Goal: Information Seeking & Learning: Learn about a topic

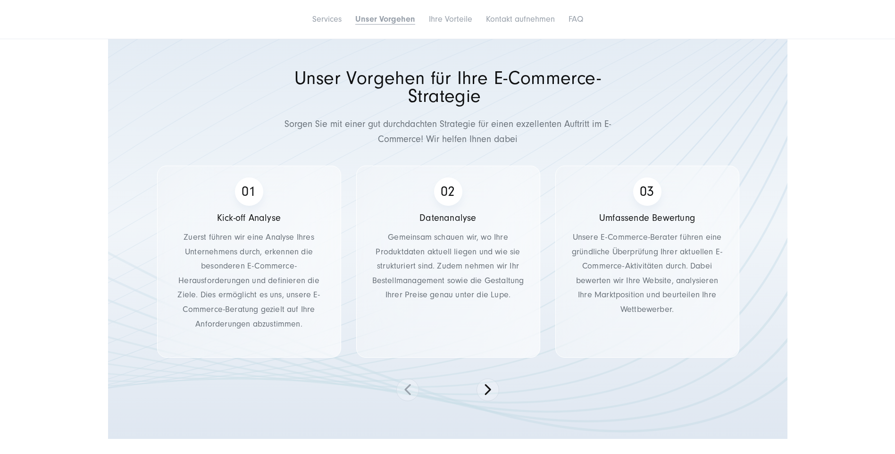
scroll to position [1337, 0]
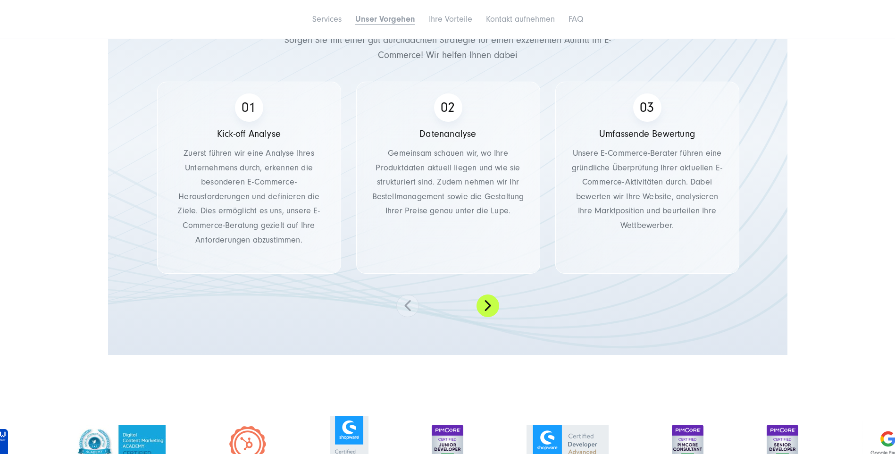
click at [489, 304] on button at bounding box center [487, 305] width 23 height 23
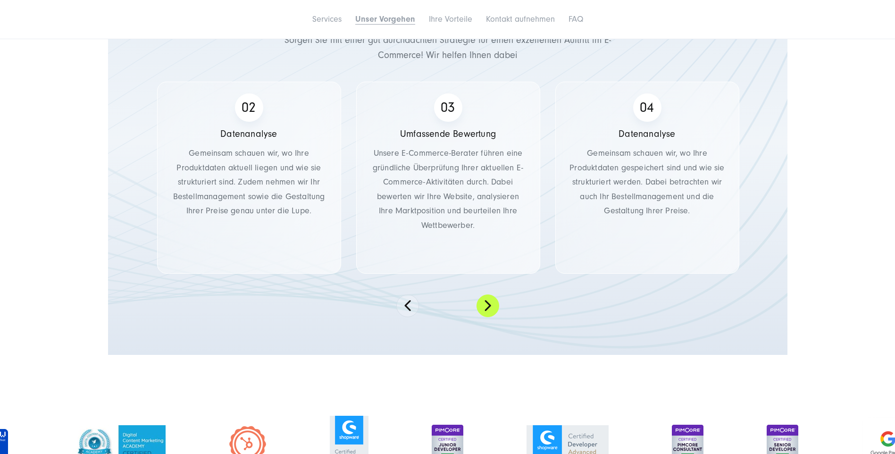
click at [489, 304] on button at bounding box center [487, 305] width 23 height 23
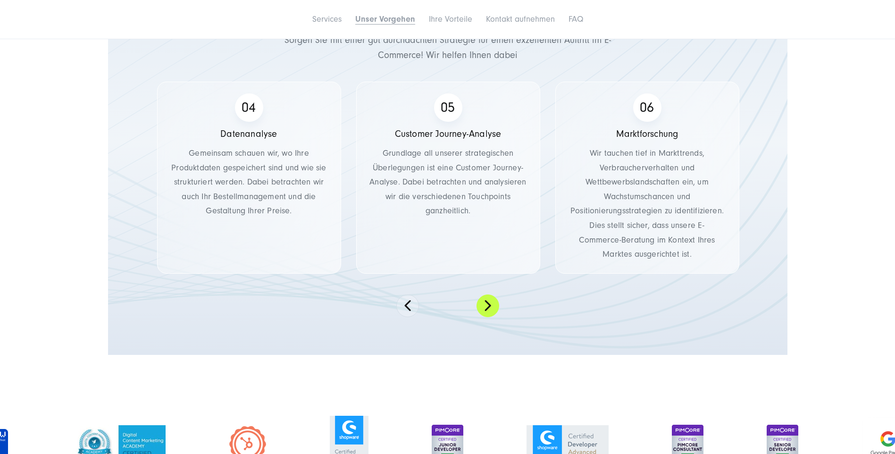
click at [489, 304] on button at bounding box center [487, 305] width 23 height 23
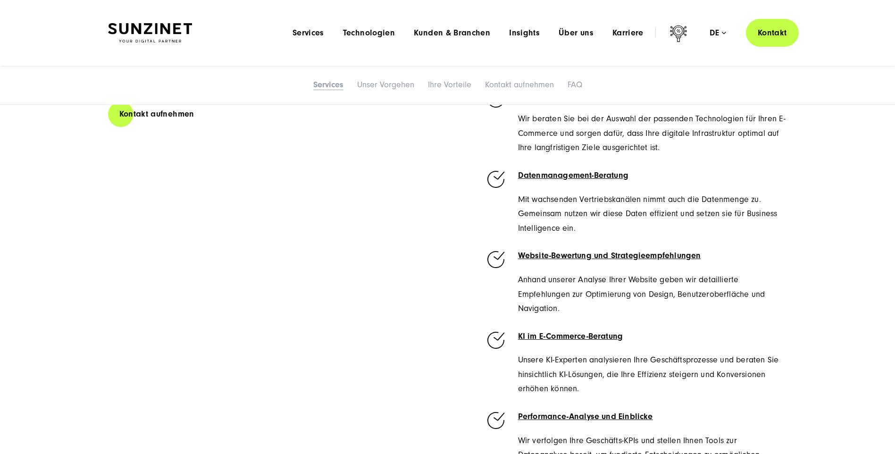
scroll to position [472, 0]
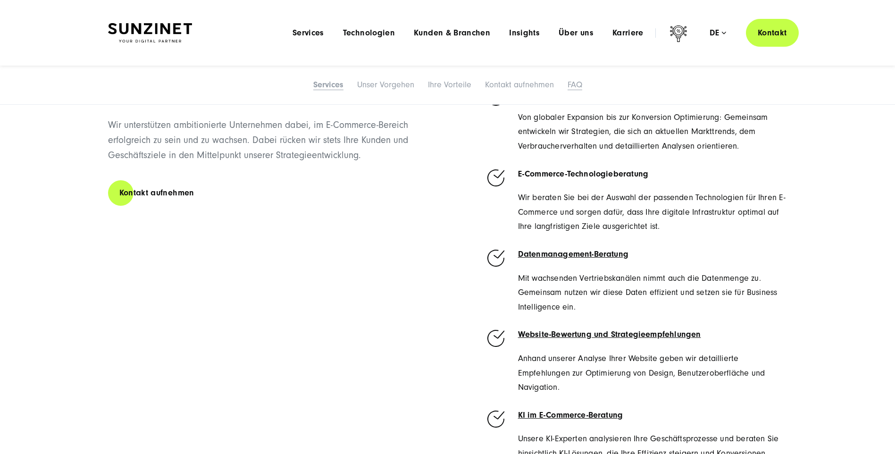
click at [580, 86] on link "FAQ" at bounding box center [575, 85] width 15 height 10
click at [579, 84] on link "FAQ" at bounding box center [575, 85] width 15 height 10
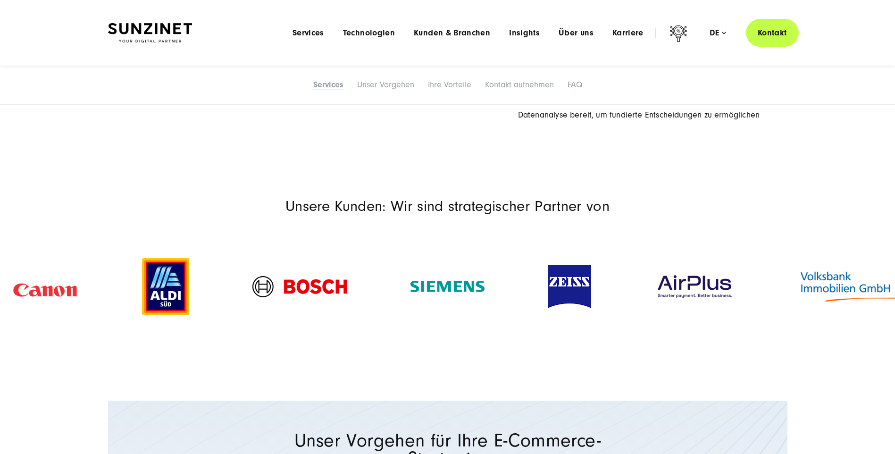
scroll to position [706, 0]
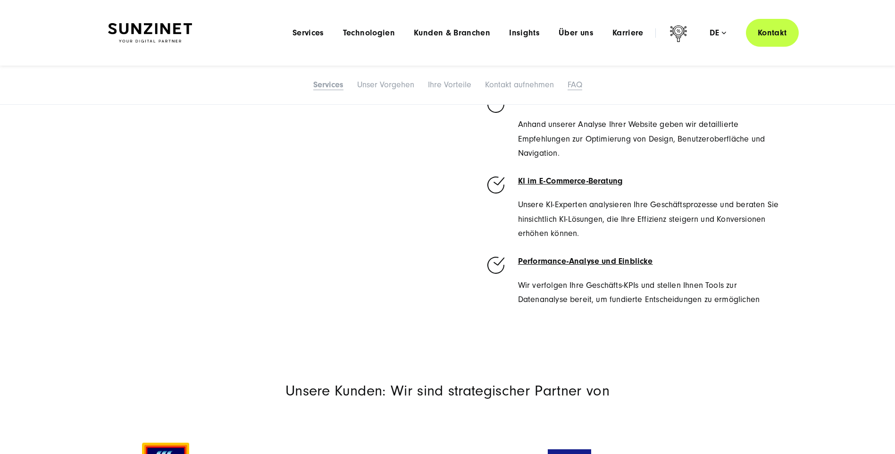
click at [576, 84] on link "FAQ" at bounding box center [575, 85] width 15 height 10
click at [541, 85] on link "Kontakt aufnehmen" at bounding box center [519, 85] width 69 height 10
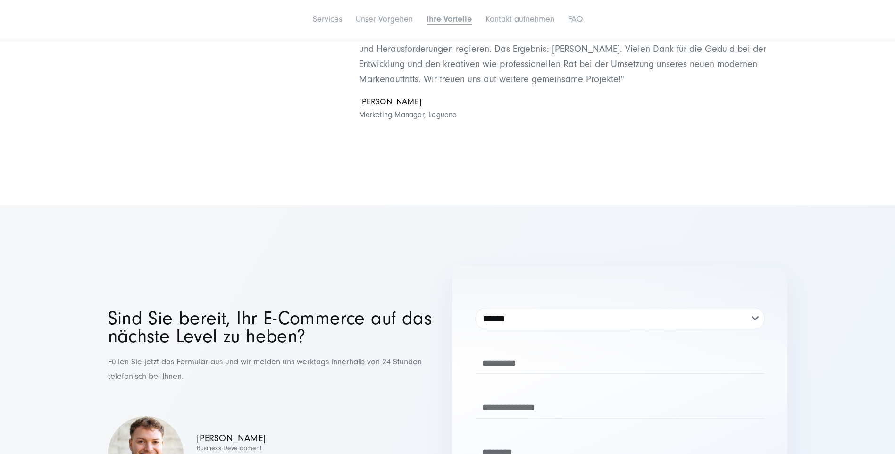
scroll to position [3753, 0]
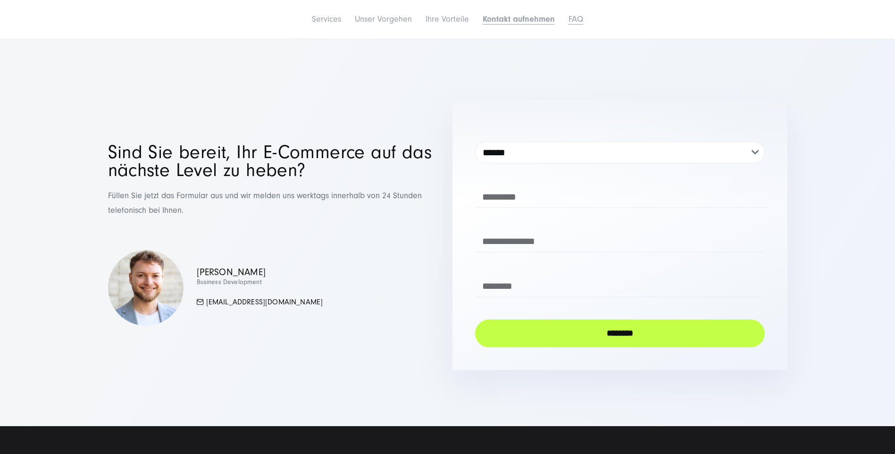
click at [577, 21] on link "FAQ" at bounding box center [575, 19] width 15 height 10
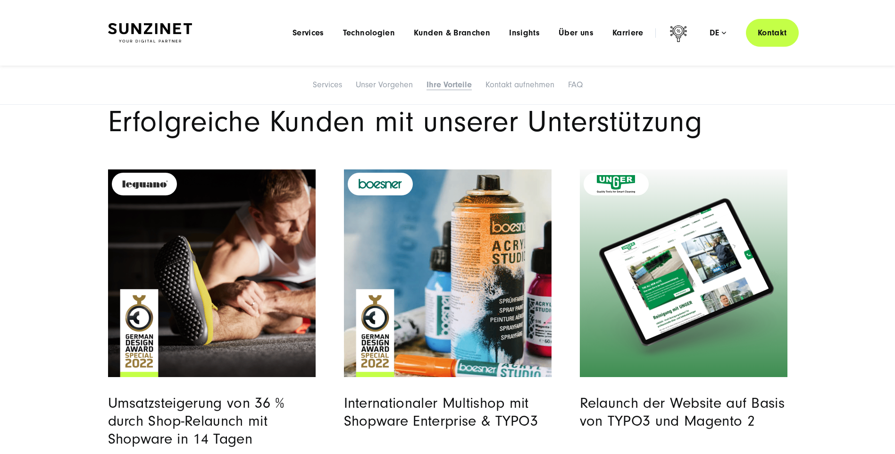
scroll to position [2495, 0]
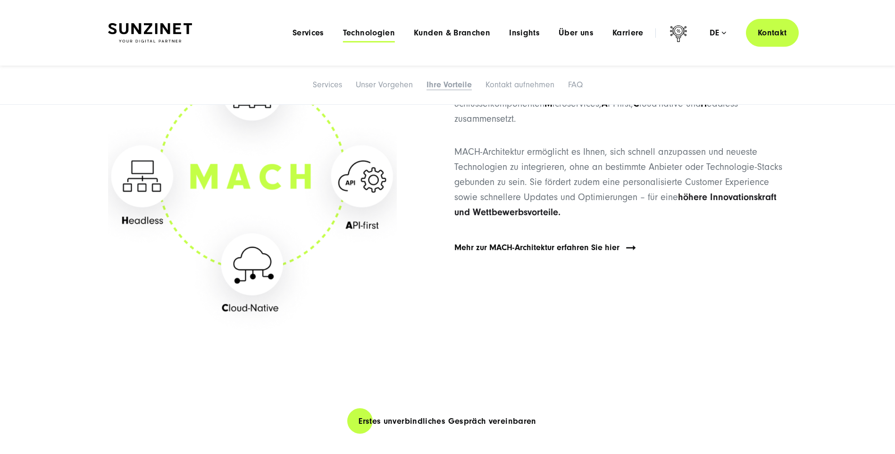
click at [364, 32] on span "Technologien" at bounding box center [369, 32] width 52 height 9
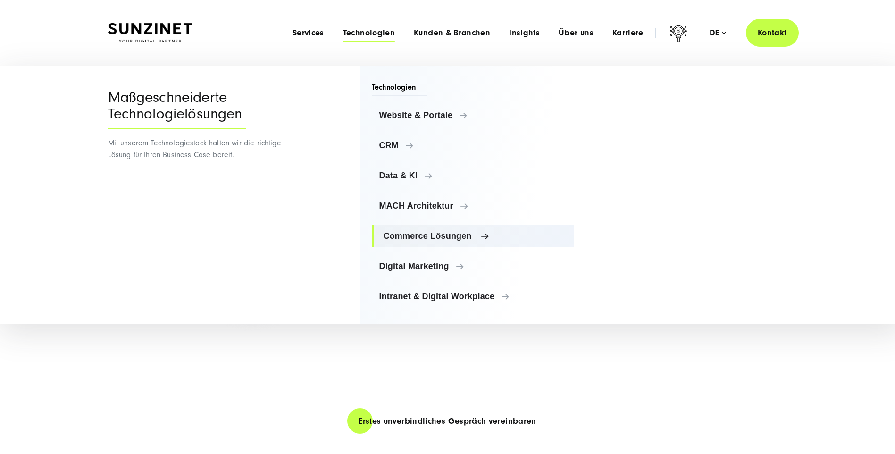
click at [424, 242] on link "Commerce Lösungen" at bounding box center [473, 236] width 202 height 23
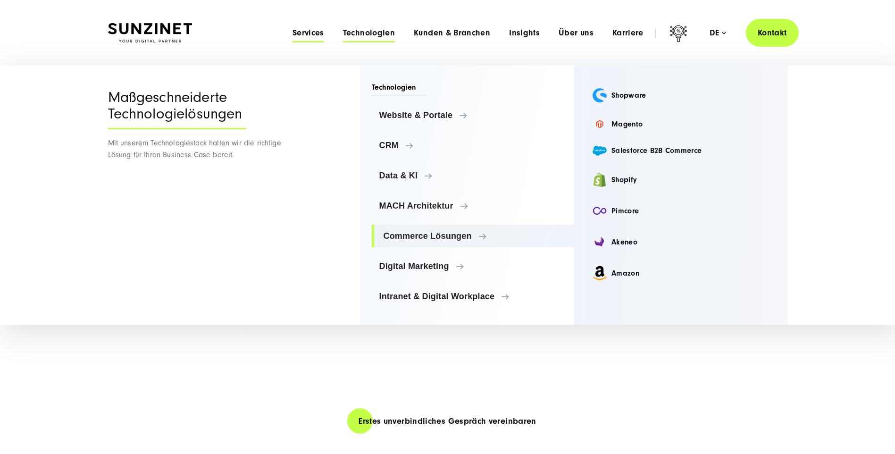
click at [320, 33] on span "Services" at bounding box center [308, 32] width 32 height 9
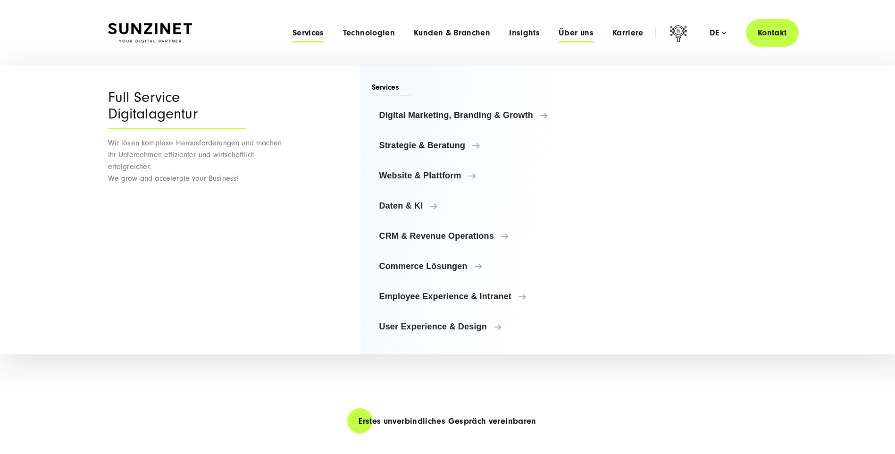
click at [585, 33] on span "Über uns" at bounding box center [576, 32] width 35 height 9
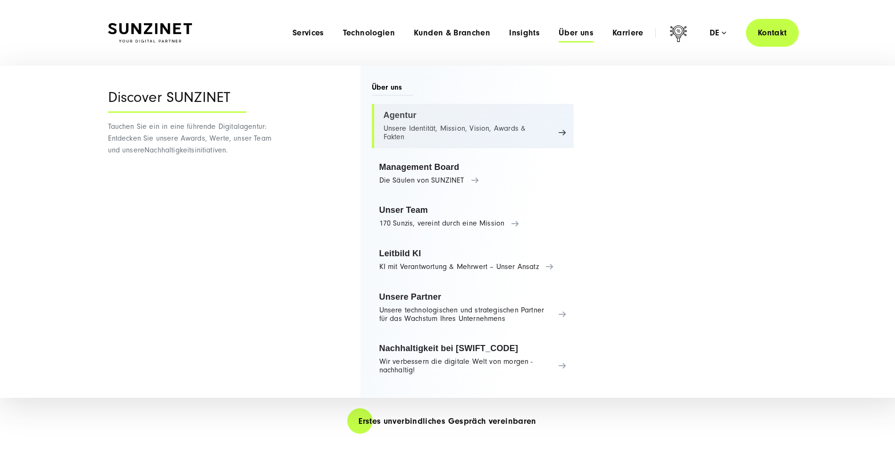
click at [424, 128] on link "Agentur Unsere Identität, Mission, Vision, Awards & Fakten" at bounding box center [473, 126] width 202 height 44
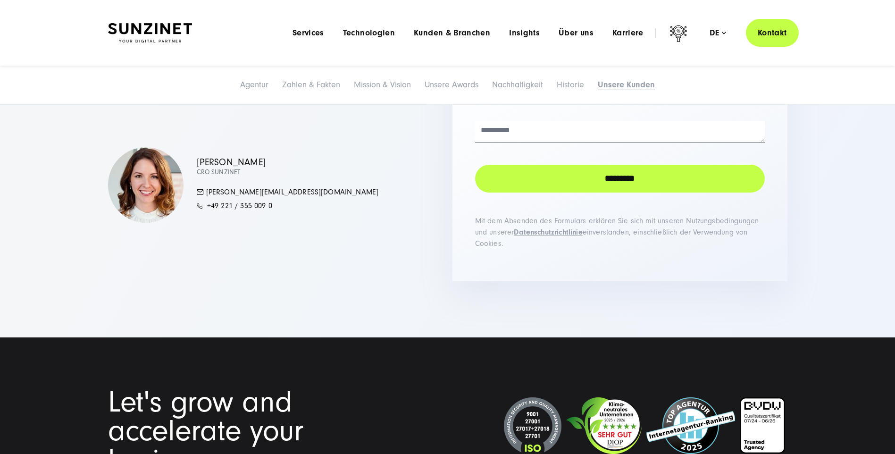
scroll to position [7034, 0]
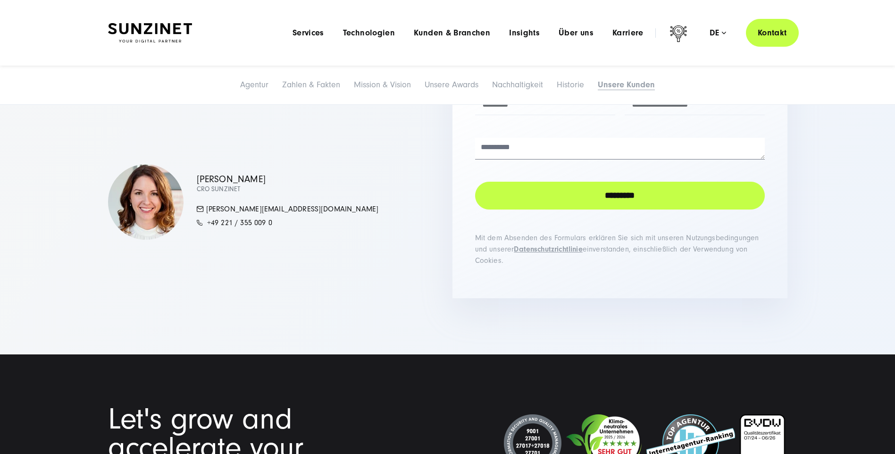
click at [171, 33] on img at bounding box center [150, 33] width 84 height 20
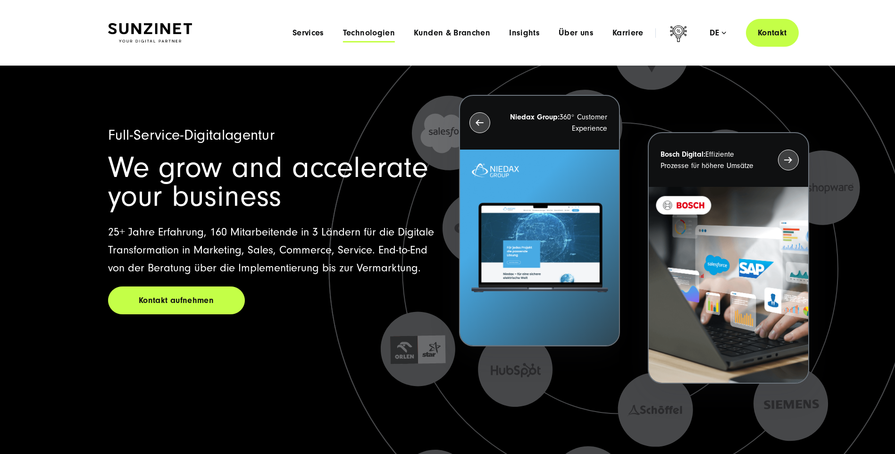
click at [380, 29] on span "Technologien" at bounding box center [369, 32] width 52 height 9
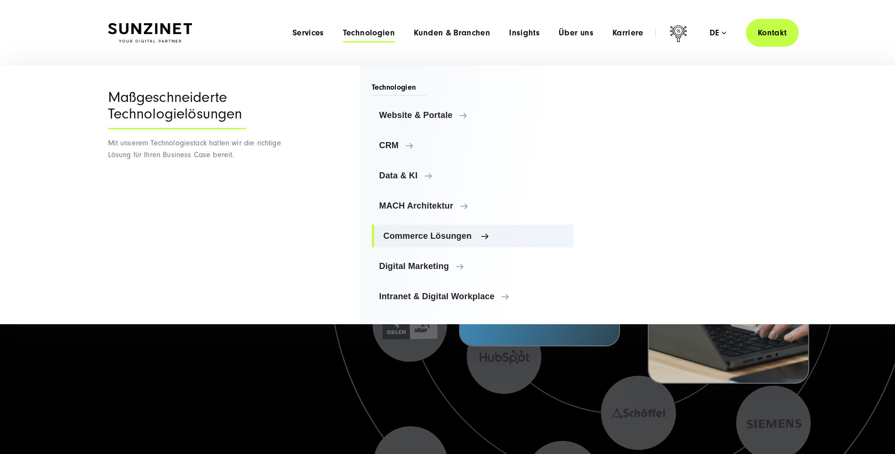
click at [412, 236] on span "Commerce Lösungen" at bounding box center [475, 235] width 183 height 9
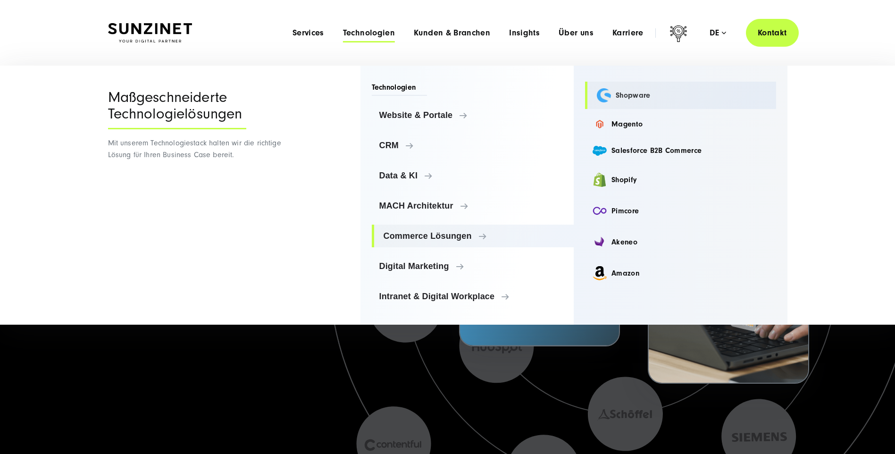
click at [633, 98] on link "Shopware" at bounding box center [680, 95] width 191 height 27
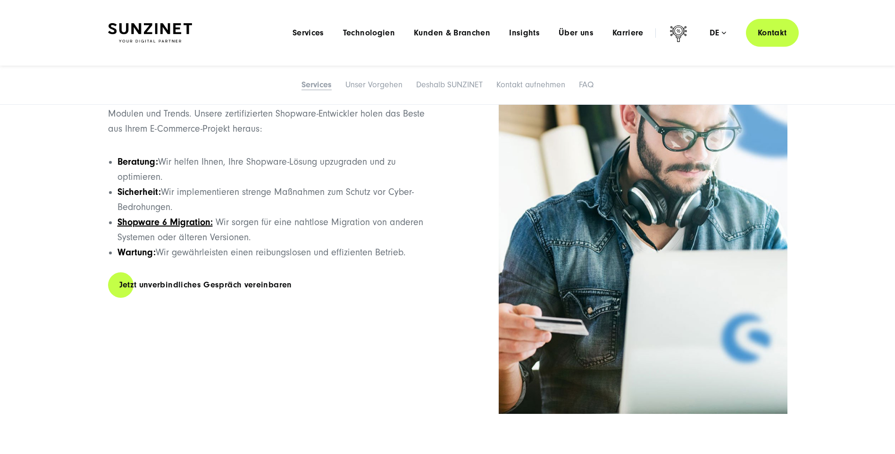
scroll to position [2044, 0]
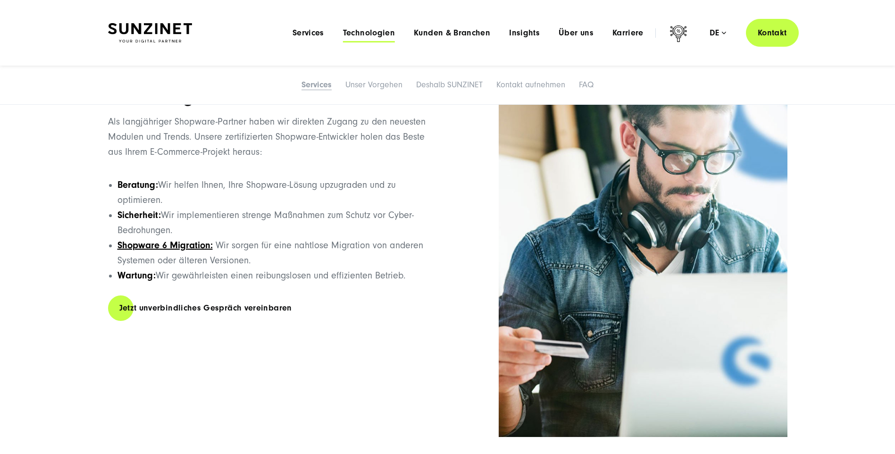
click at [365, 32] on span "Technologien" at bounding box center [369, 32] width 52 height 9
click at [323, 32] on span "Services" at bounding box center [308, 32] width 32 height 9
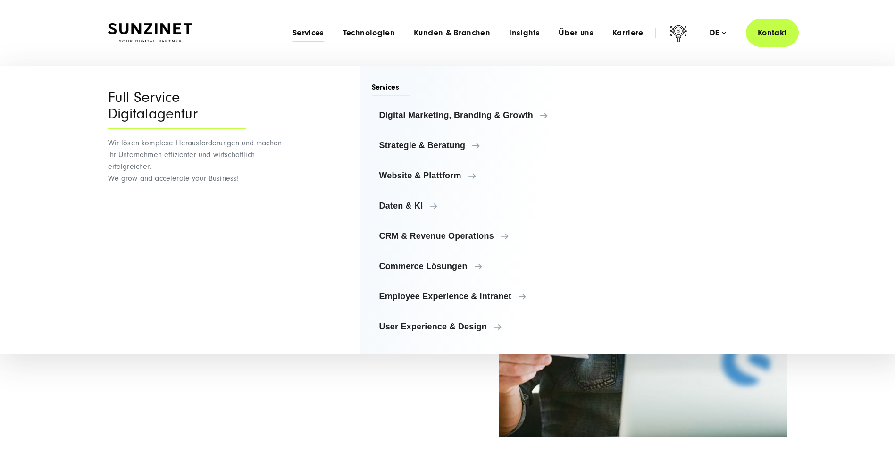
click at [264, 418] on div "Wir sind Ihre zertifizierte Shopware-Partner-Agentur Als langjähriger Shopware-…" at bounding box center [447, 234] width 679 height 406
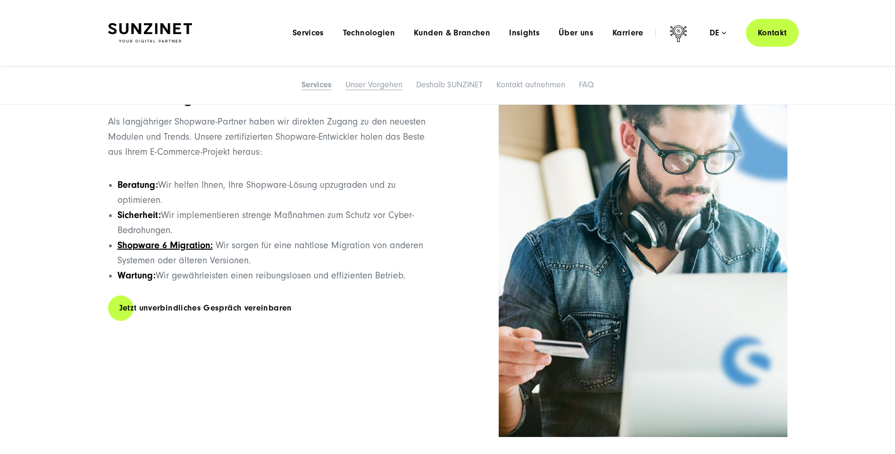
click at [381, 84] on link "Unser Vorgehen" at bounding box center [373, 85] width 57 height 10
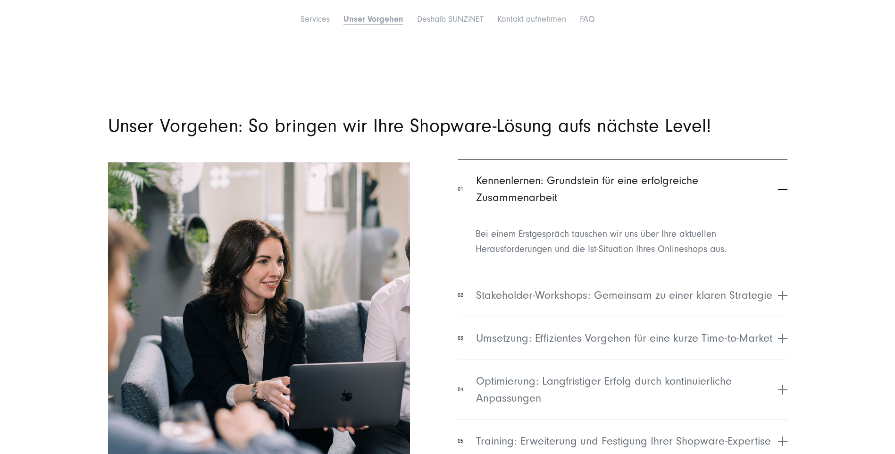
scroll to position [3484, 0]
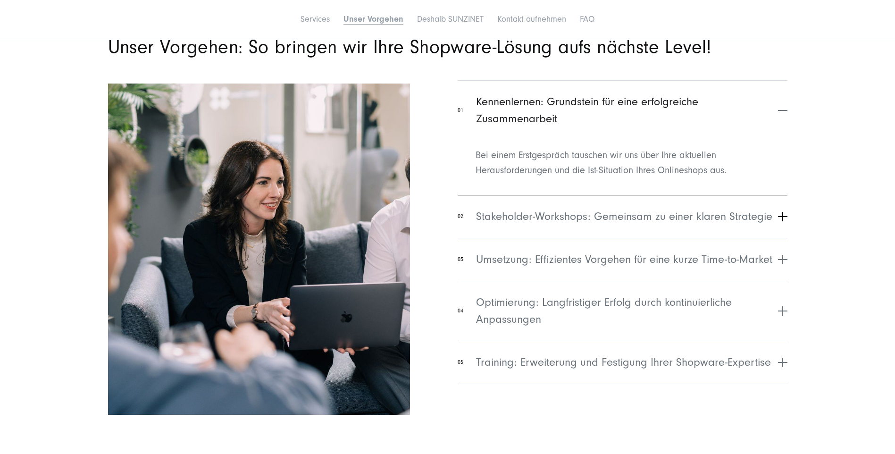
click at [779, 216] on button "02 Stakeholder-Workshops: Gemeinsam zu einer klaren Strategie" at bounding box center [622, 216] width 329 height 43
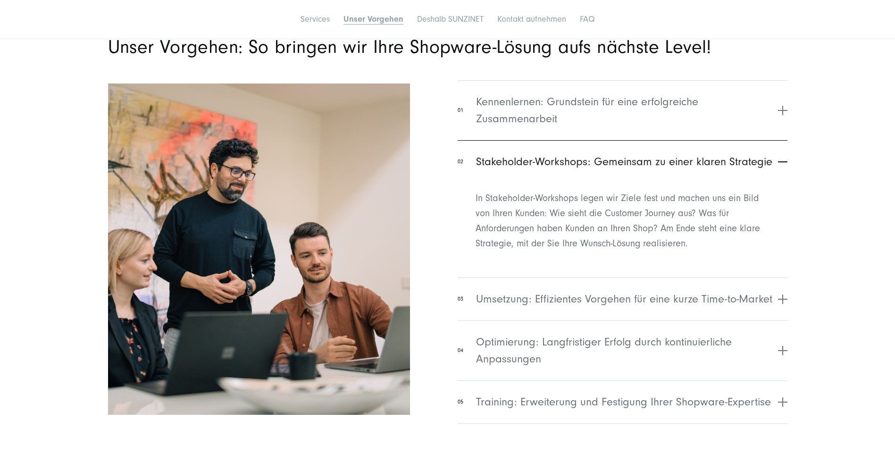
click at [785, 160] on button "02 Stakeholder-Workshops: Gemeinsam zu einer klaren Strategie" at bounding box center [622, 161] width 329 height 43
